Goal: Task Accomplishment & Management: Manage account settings

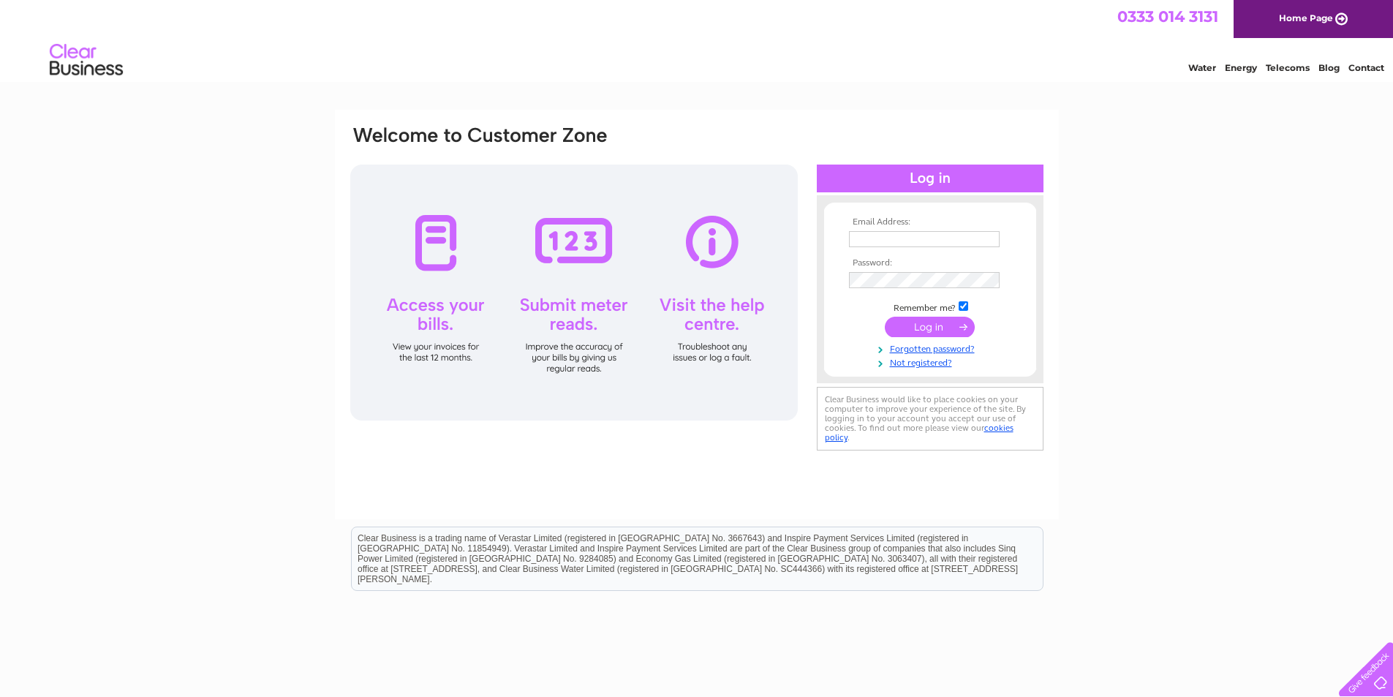
type input "bibbysofhalifax@aol.com"
click at [937, 322] on input "submit" at bounding box center [930, 327] width 90 height 20
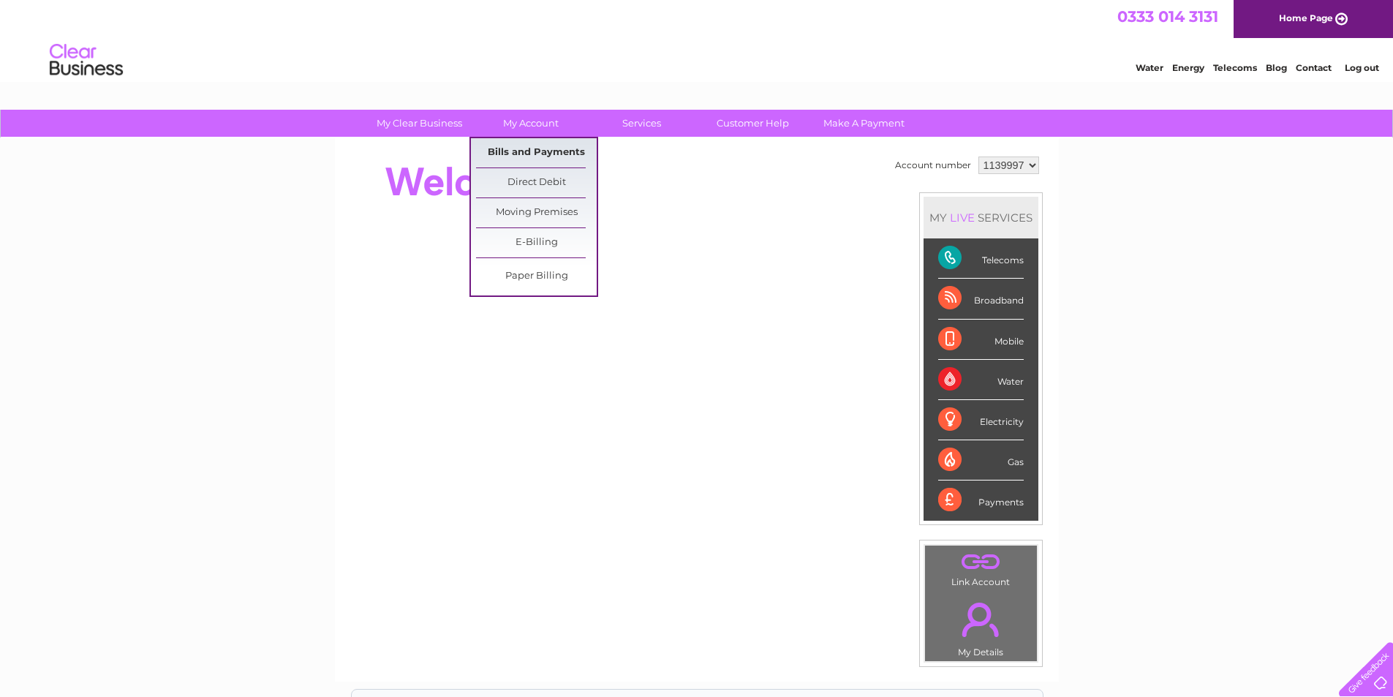
click at [528, 152] on link "Bills and Payments" at bounding box center [536, 152] width 121 height 29
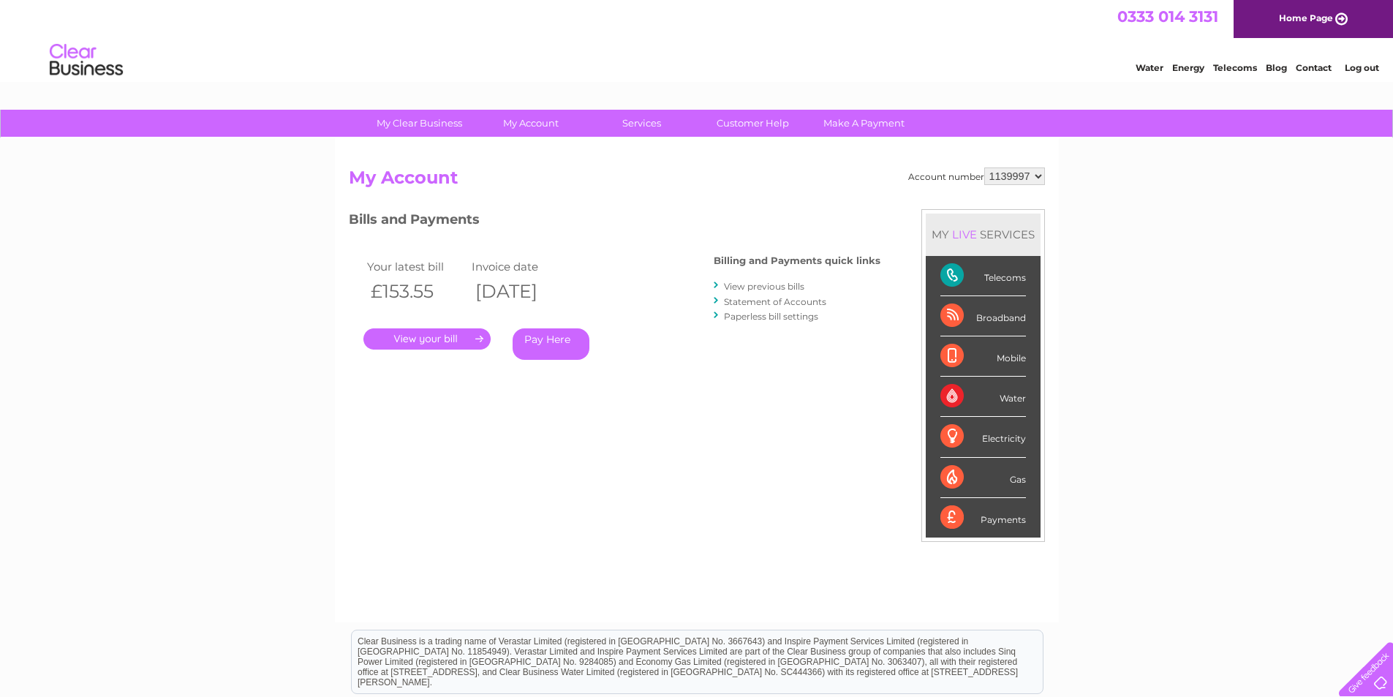
click at [432, 338] on link "." at bounding box center [426, 338] width 127 height 21
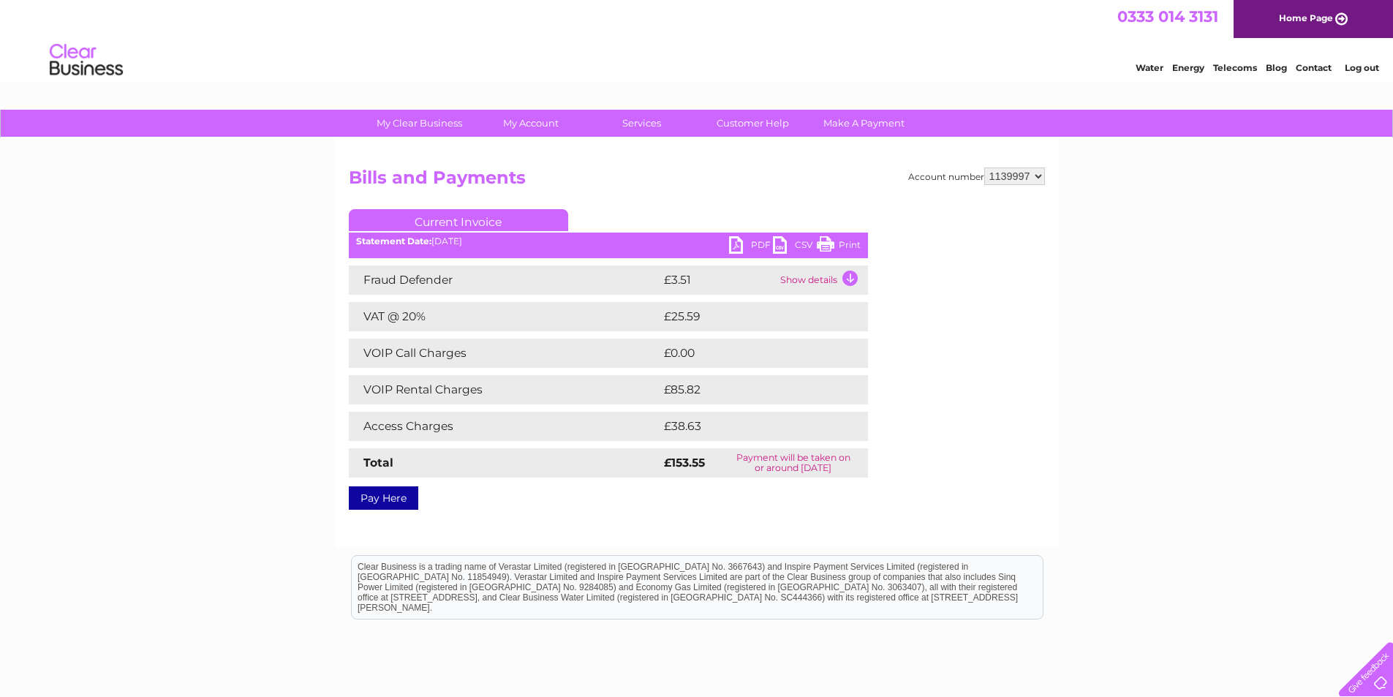
click at [734, 241] on link "PDF" at bounding box center [751, 246] width 44 height 21
